Goal: Information Seeking & Learning: Learn about a topic

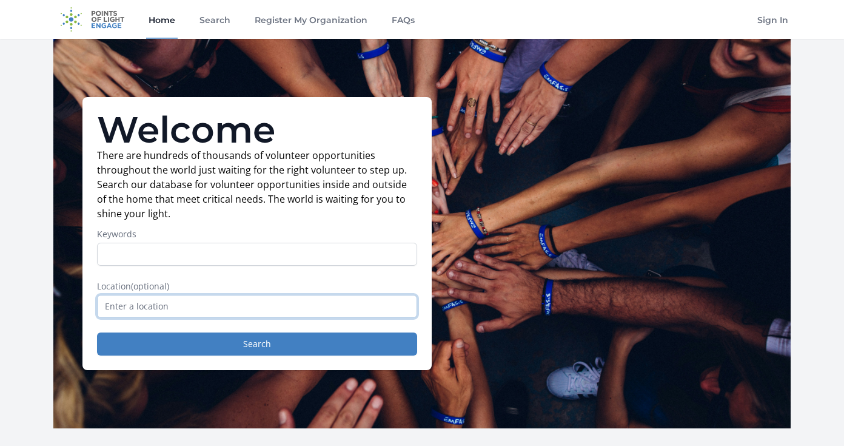
click at [154, 306] on input "text" at bounding box center [257, 306] width 320 height 23
click at [153, 310] on input "Miami, FL, USA" at bounding box center [257, 306] width 320 height 23
paste input "https://www.volunteermatch.org/search/opp3780749.jsp"
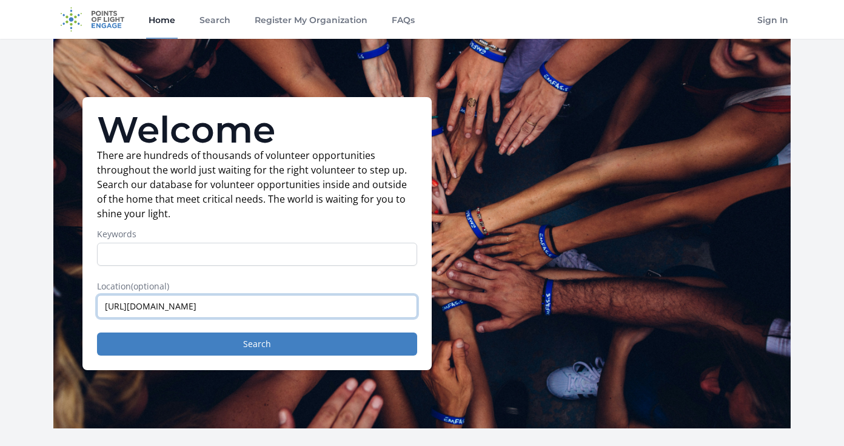
click at [179, 304] on input "https://www.volunteermatch.org/search/opp3780749.jsp" at bounding box center [257, 306] width 320 height 23
paste input "33031"
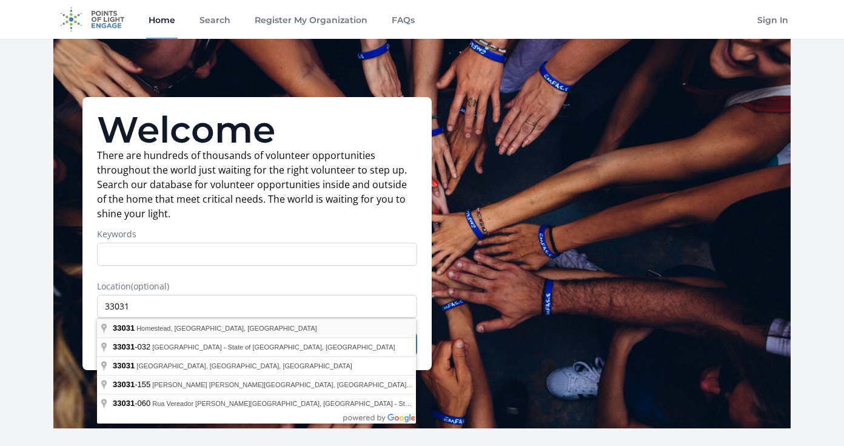
type input "Homestead, FL 33031, USA"
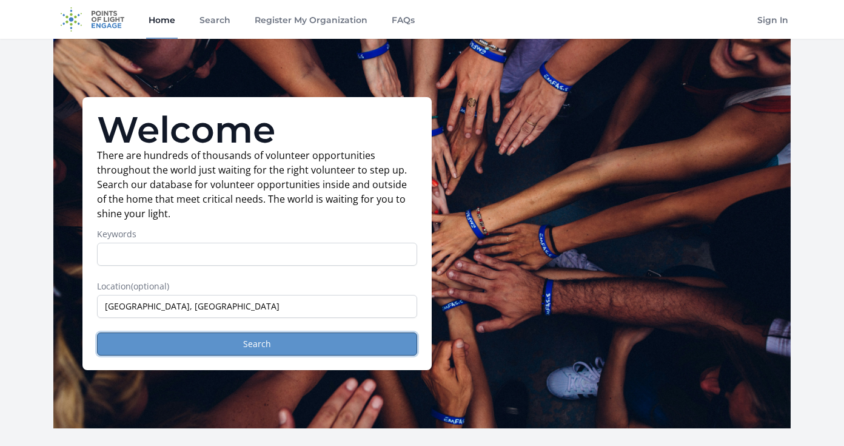
click at [157, 336] on button "Search" at bounding box center [257, 343] width 320 height 23
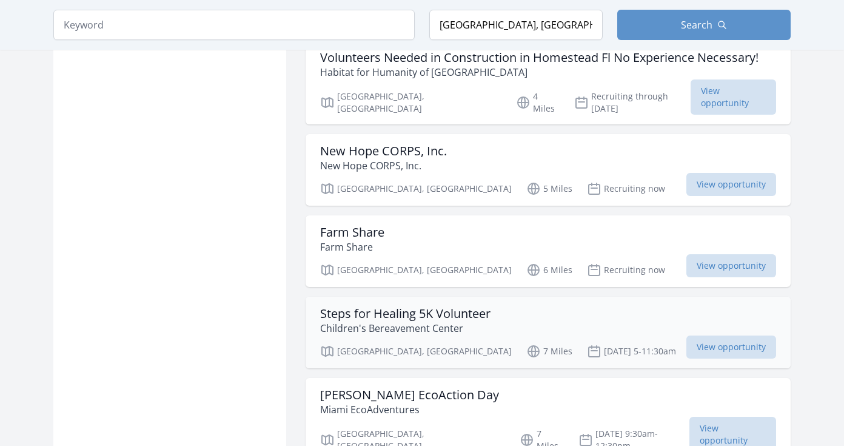
scroll to position [1107, 0]
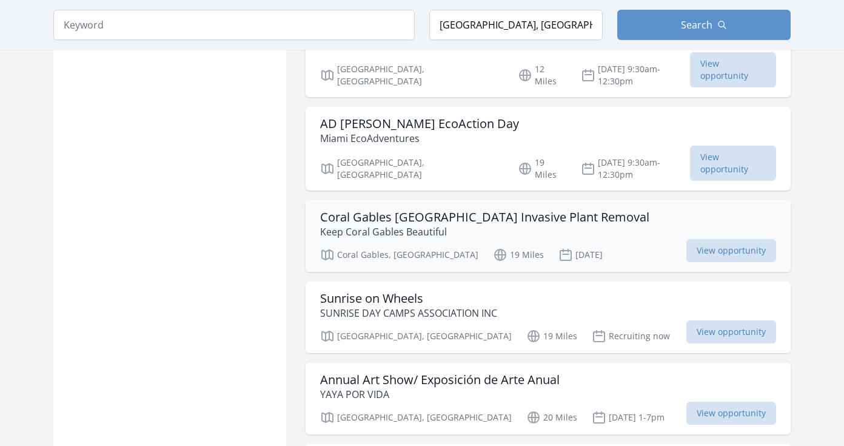
scroll to position [2085, 0]
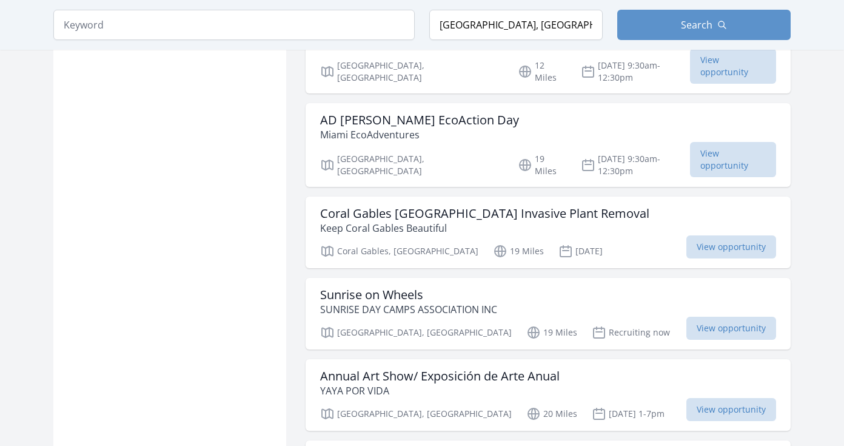
scroll to position [1418, 0]
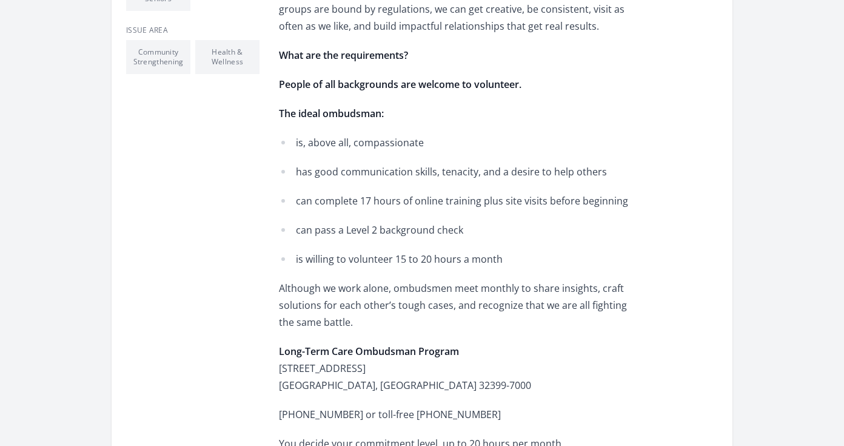
scroll to position [419, 0]
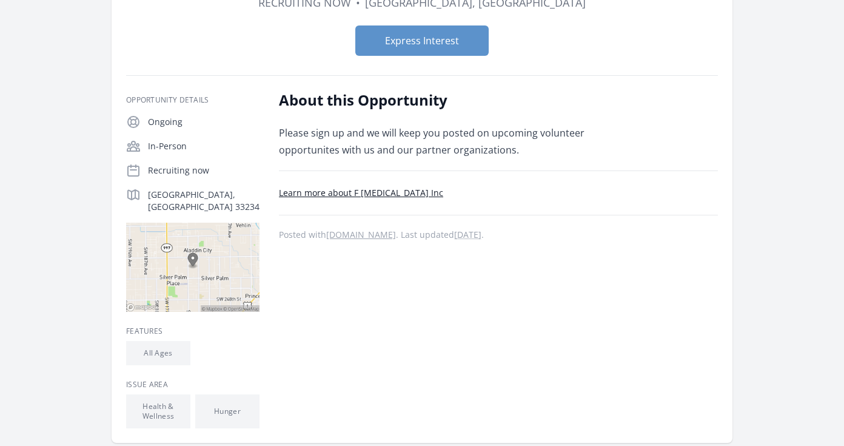
scroll to position [126, 0]
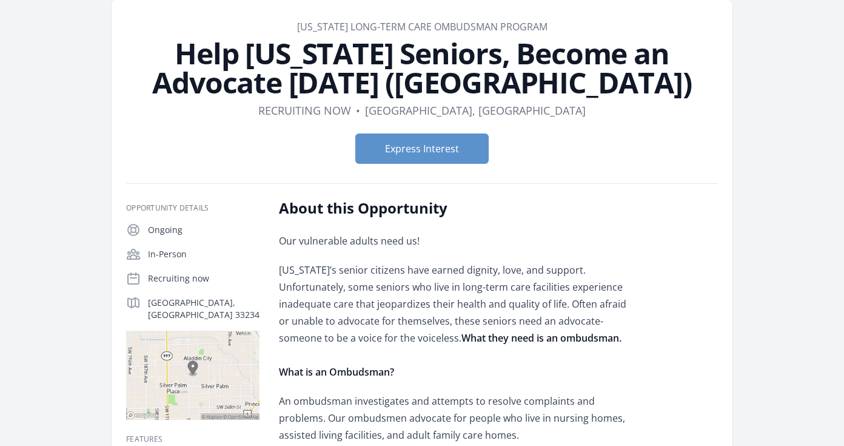
scroll to position [58, 0]
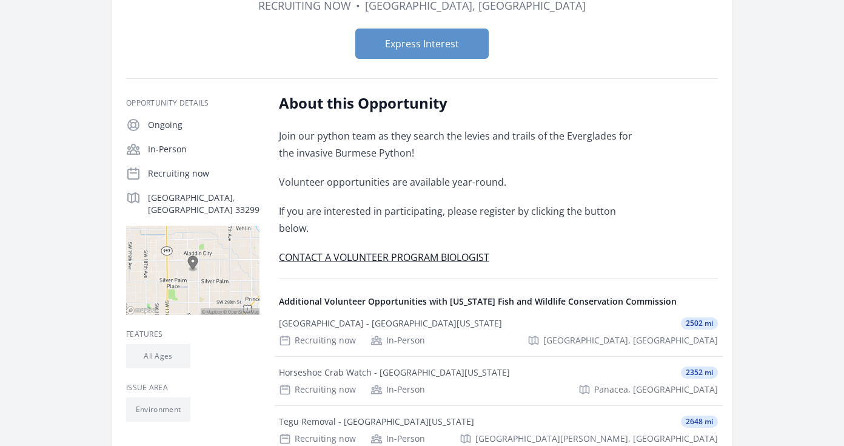
scroll to position [215, 0]
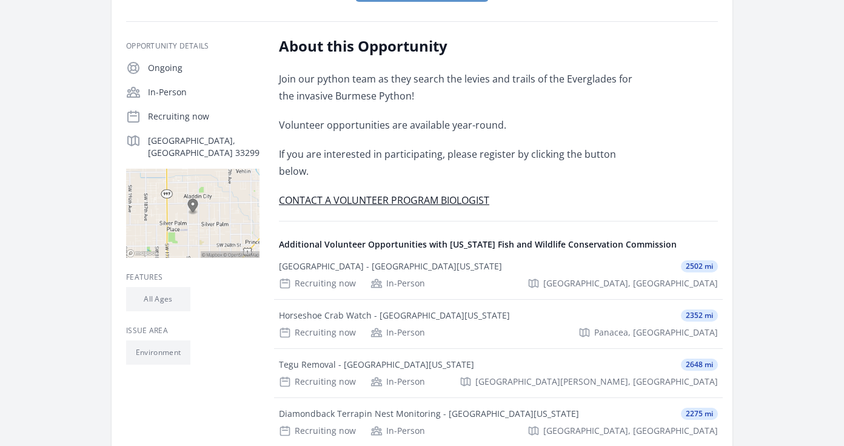
click at [735, 165] on div "Organization [US_STATE] Fish and Wildlife Conservation Commission Python Survey…" at bounding box center [421, 211] width 737 height 774
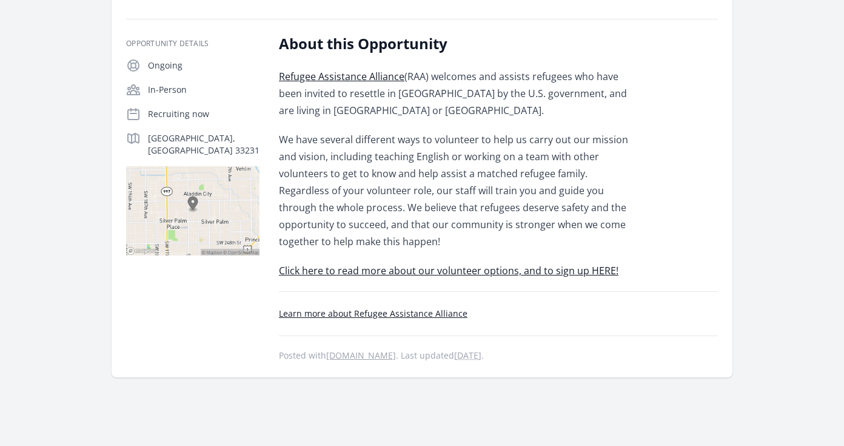
scroll to position [221, 0]
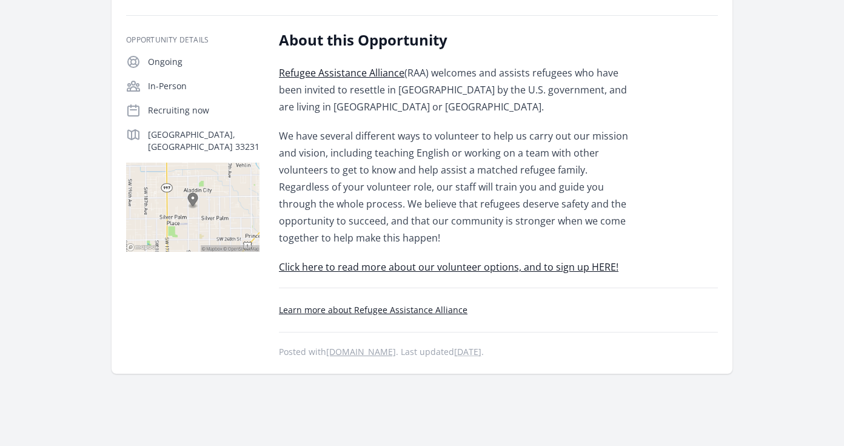
click at [663, 185] on div "About this Opportunity Refugee Assistance Alliance (RAA) welcomes and assists r…" at bounding box center [498, 194] width 439 height 329
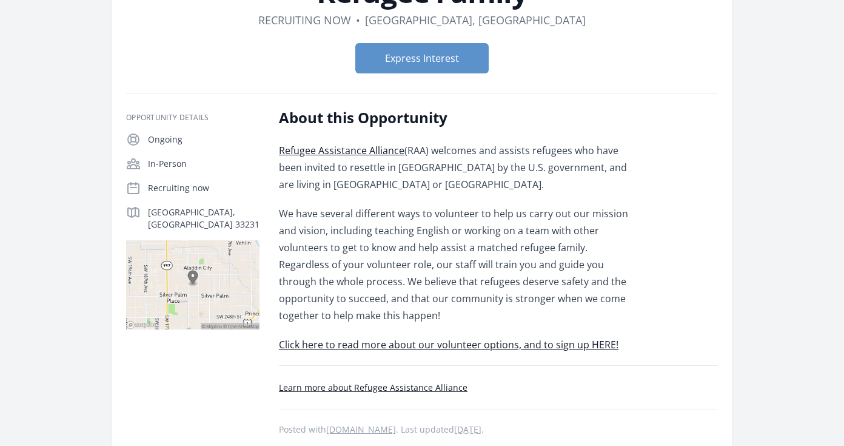
scroll to position [143, 0]
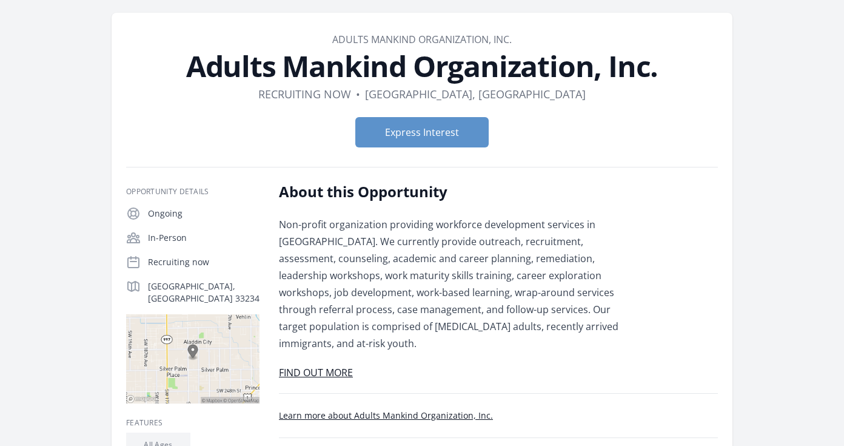
scroll to position [44, 0]
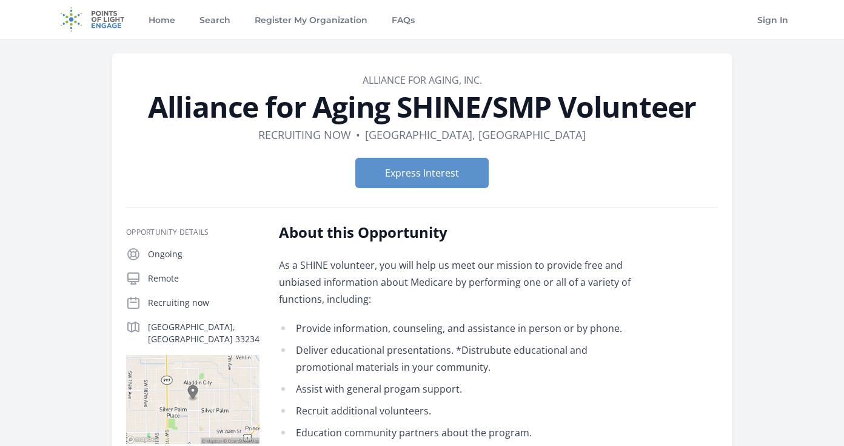
click at [633, 284] on p "As a SHINE volunteer, you will help us meet our mission to provide free and unb…" at bounding box center [456, 281] width 355 height 51
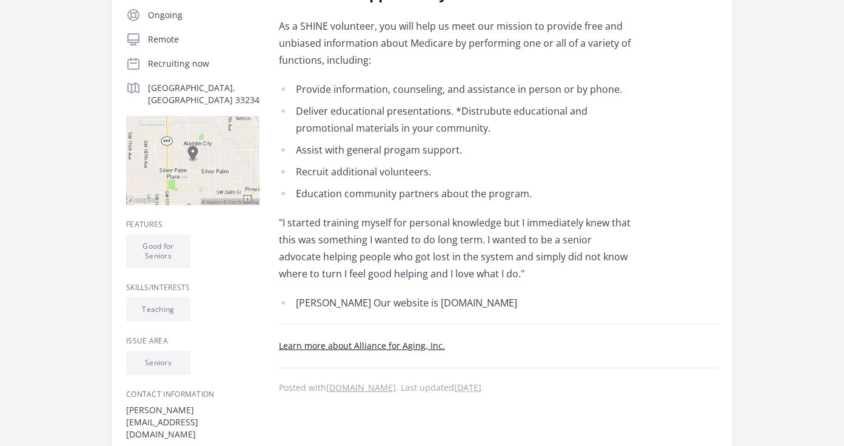
scroll to position [241, 0]
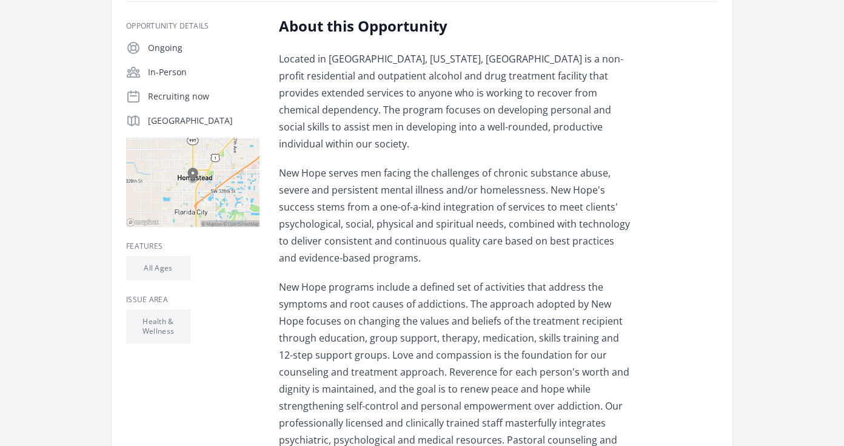
scroll to position [211, 0]
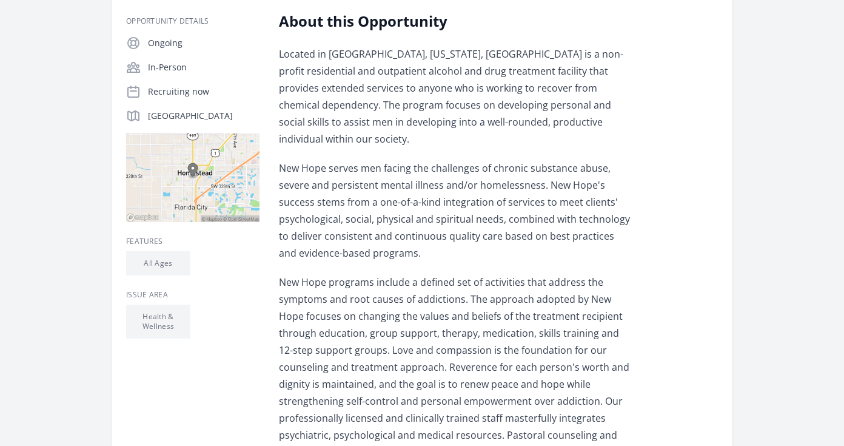
click at [661, 191] on div "About this Opportunity Located in South Dade County, Florida, New Hope is a non…" at bounding box center [498, 301] width 439 height 578
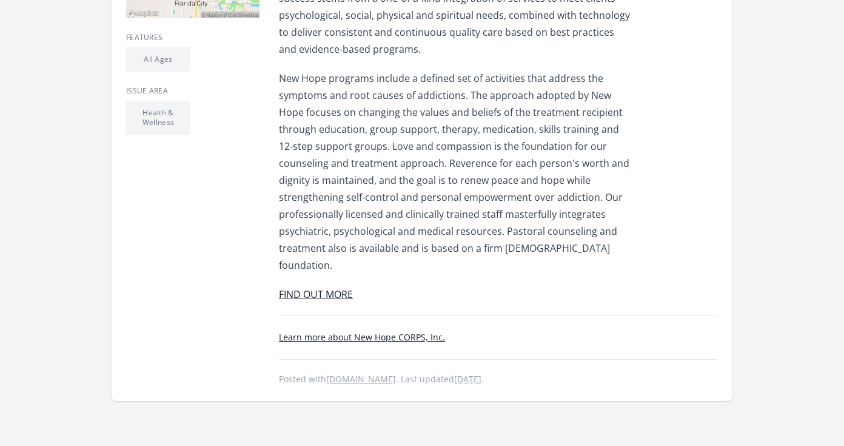
scroll to position [421, 0]
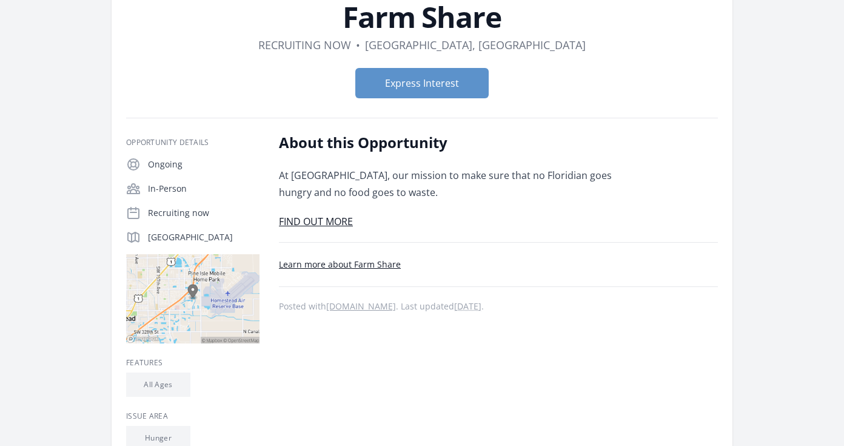
scroll to position [88, 0]
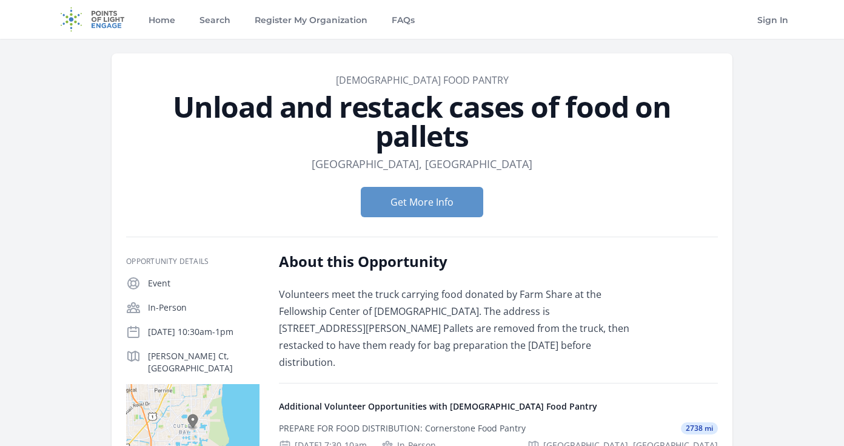
click at [575, 242] on div "Opportunity Details Event In-Person Aug 6th 10:30am-1pm Cutler Ct, Miami, FL 33…" at bounding box center [422, 407] width 592 height 343
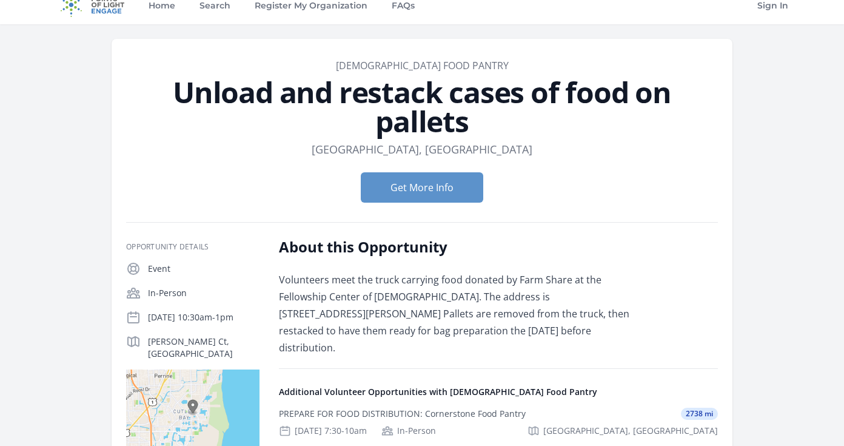
scroll to position [28, 0]
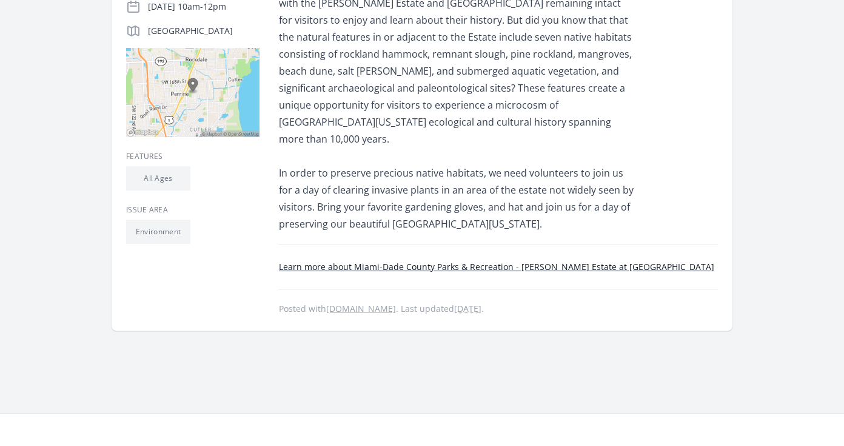
scroll to position [330, 0]
